Goal: Navigation & Orientation: Find specific page/section

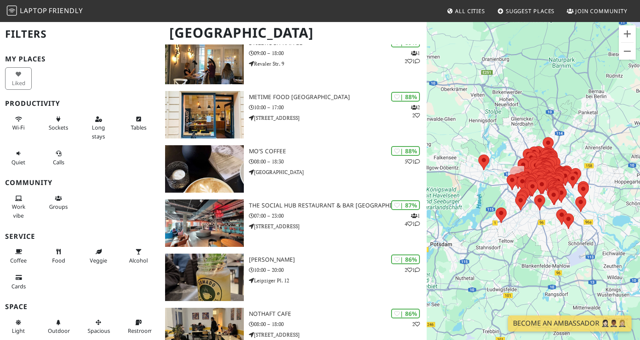
scroll to position [416, 0]
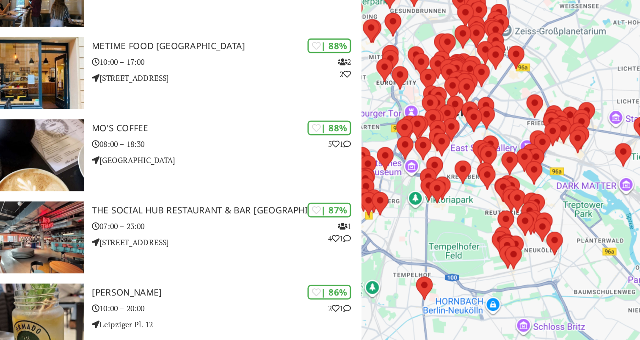
drag, startPoint x: 536, startPoint y: 224, endPoint x: 495, endPoint y: 223, distance: 41.5
click at [495, 223] on div "To navigate, press the arrow keys." at bounding box center [533, 191] width 213 height 340
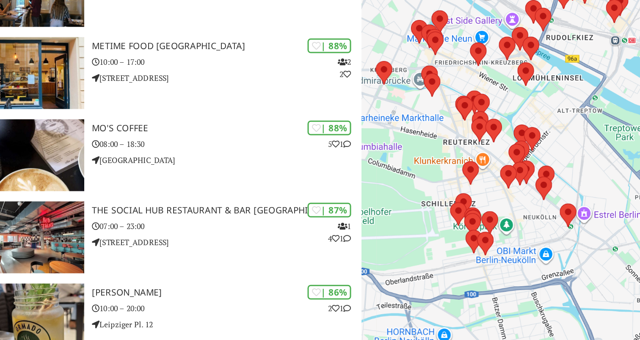
drag, startPoint x: 561, startPoint y: 235, endPoint x: 528, endPoint y: 213, distance: 39.7
click at [528, 213] on div "To navigate, press the arrow keys." at bounding box center [533, 191] width 213 height 340
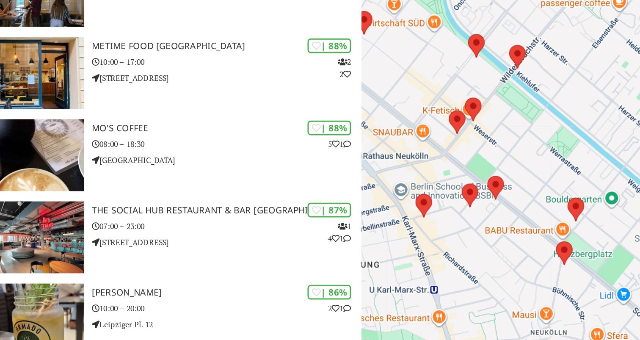
drag, startPoint x: 525, startPoint y: 237, endPoint x: 523, endPoint y: 232, distance: 4.6
click at [523, 232] on div "To navigate, press the arrow keys." at bounding box center [533, 191] width 213 height 340
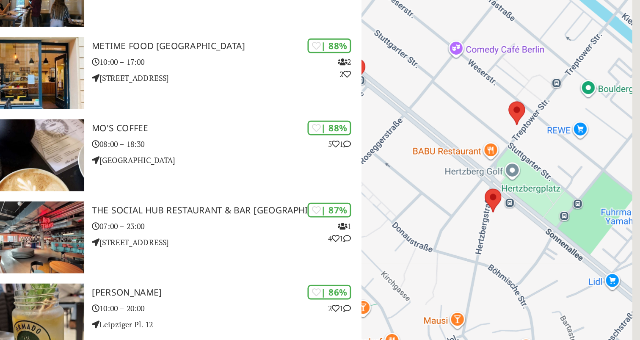
drag, startPoint x: 554, startPoint y: 227, endPoint x: 440, endPoint y: 174, distance: 126.3
click at [440, 174] on div "To navigate, press the arrow keys." at bounding box center [533, 191] width 213 height 340
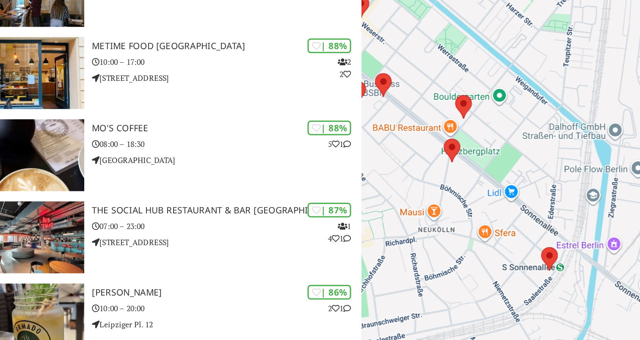
drag, startPoint x: 508, startPoint y: 240, endPoint x: 480, endPoint y: 202, distance: 47.6
click at [481, 202] on div "To navigate, press the arrow keys." at bounding box center [533, 191] width 213 height 340
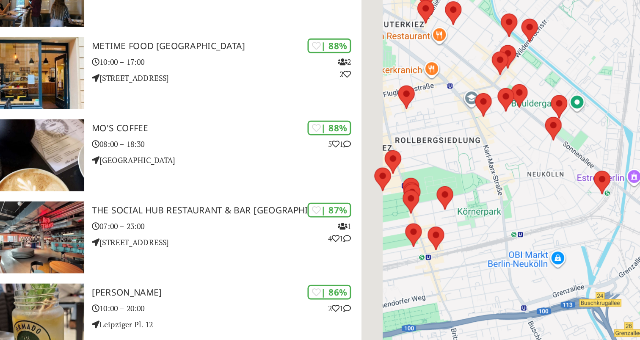
drag, startPoint x: 502, startPoint y: 232, endPoint x: 555, endPoint y: 192, distance: 66.4
click at [555, 192] on div "To navigate, press the arrow keys." at bounding box center [533, 191] width 213 height 340
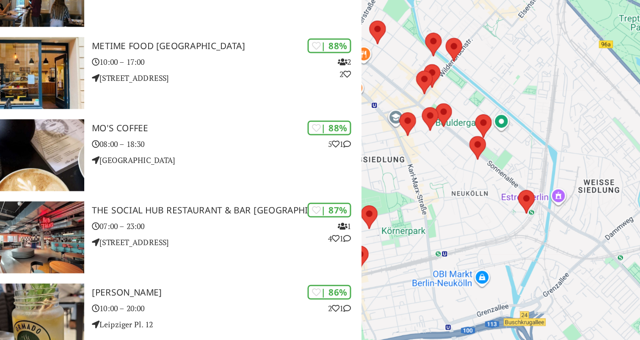
drag, startPoint x: 553, startPoint y: 186, endPoint x: 461, endPoint y: 196, distance: 93.2
click at [461, 196] on div "To navigate, press the arrow keys." at bounding box center [533, 191] width 213 height 340
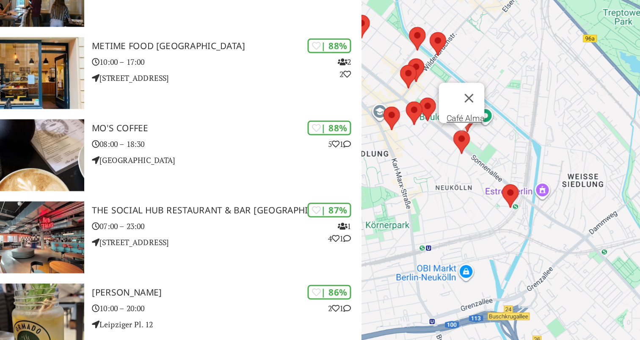
click at [487, 151] on area at bounding box center [487, 151] width 0 height 0
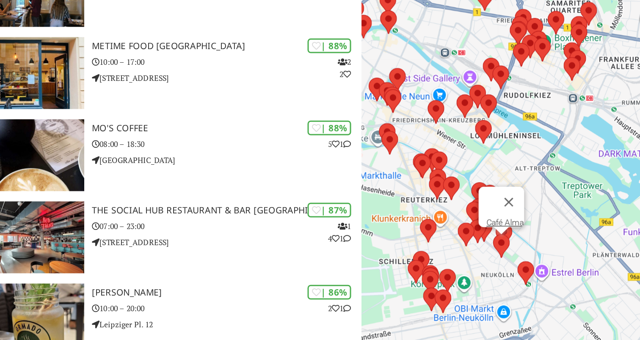
drag, startPoint x: 476, startPoint y: 173, endPoint x: 512, endPoint y: 237, distance: 72.7
click at [512, 237] on div "To navigate, press the arrow keys. Café Alma" at bounding box center [533, 191] width 213 height 340
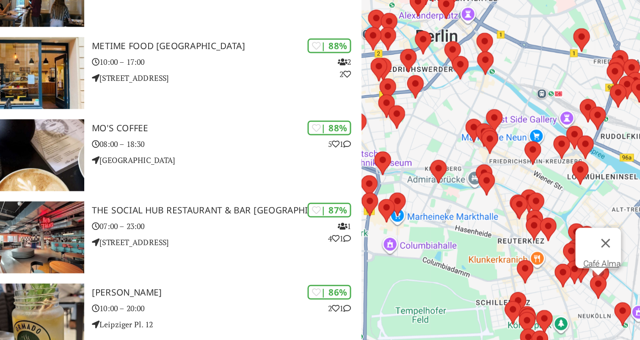
drag, startPoint x: 484, startPoint y: 166, endPoint x: 546, endPoint y: 186, distance: 64.9
click at [546, 186] on div "To navigate, press the arrow keys. Café Alma" at bounding box center [533, 191] width 213 height 340
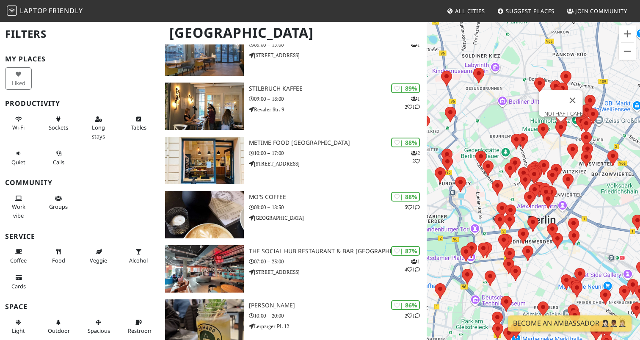
scroll to position [0, 0]
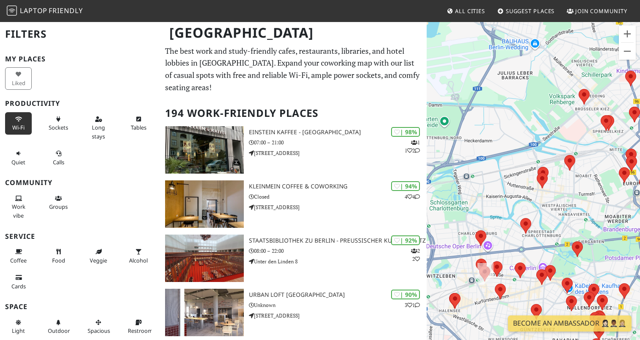
click at [20, 121] on button "Wi-Fi" at bounding box center [18, 123] width 27 height 22
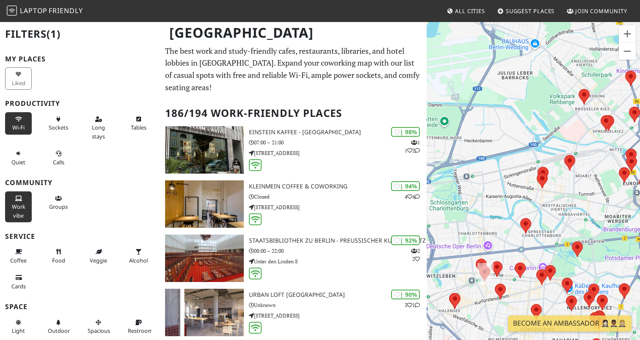
click at [20, 202] on button "Work vibe" at bounding box center [18, 206] width 27 height 31
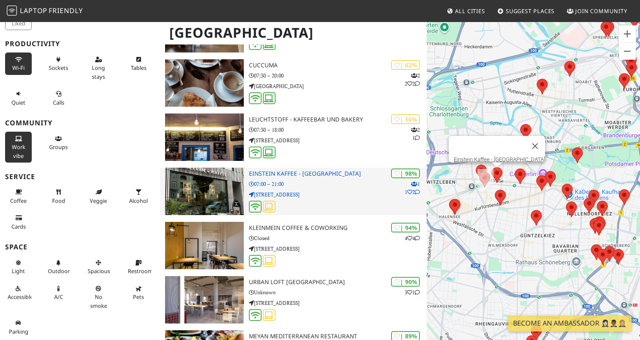
scroll to position [1040, 0]
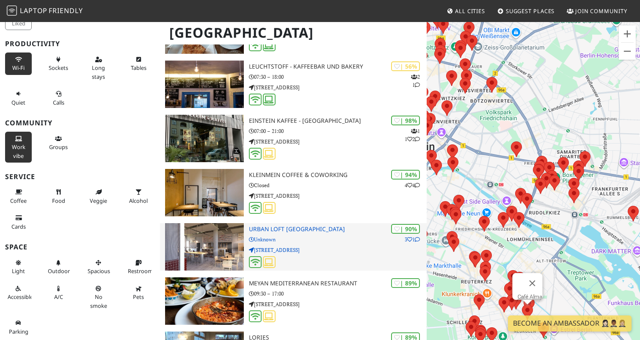
click at [215, 223] on img at bounding box center [204, 246] width 79 height 47
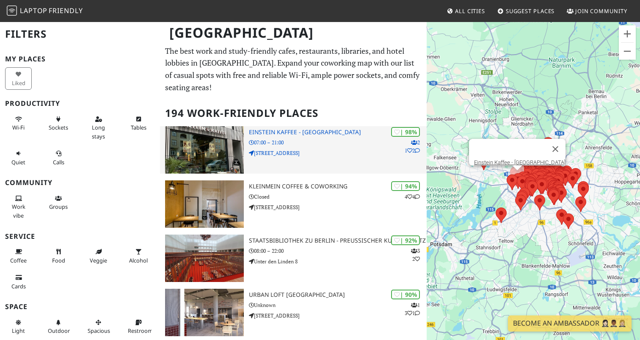
click at [207, 138] on img at bounding box center [204, 149] width 79 height 47
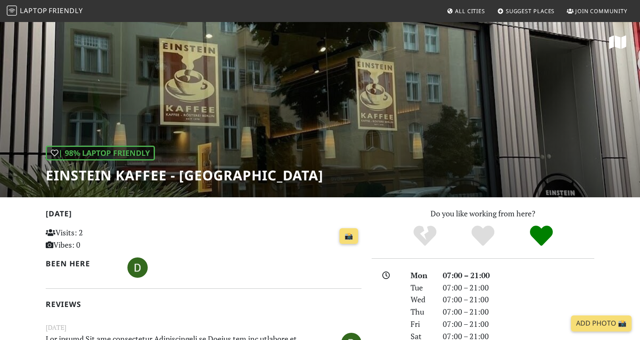
click at [574, 90] on div "| 98% Laptop Friendly Einstein Kaffee - Charlottenburg" at bounding box center [320, 109] width 640 height 176
click at [620, 36] on icon at bounding box center [617, 42] width 17 height 15
